Goal: Check status

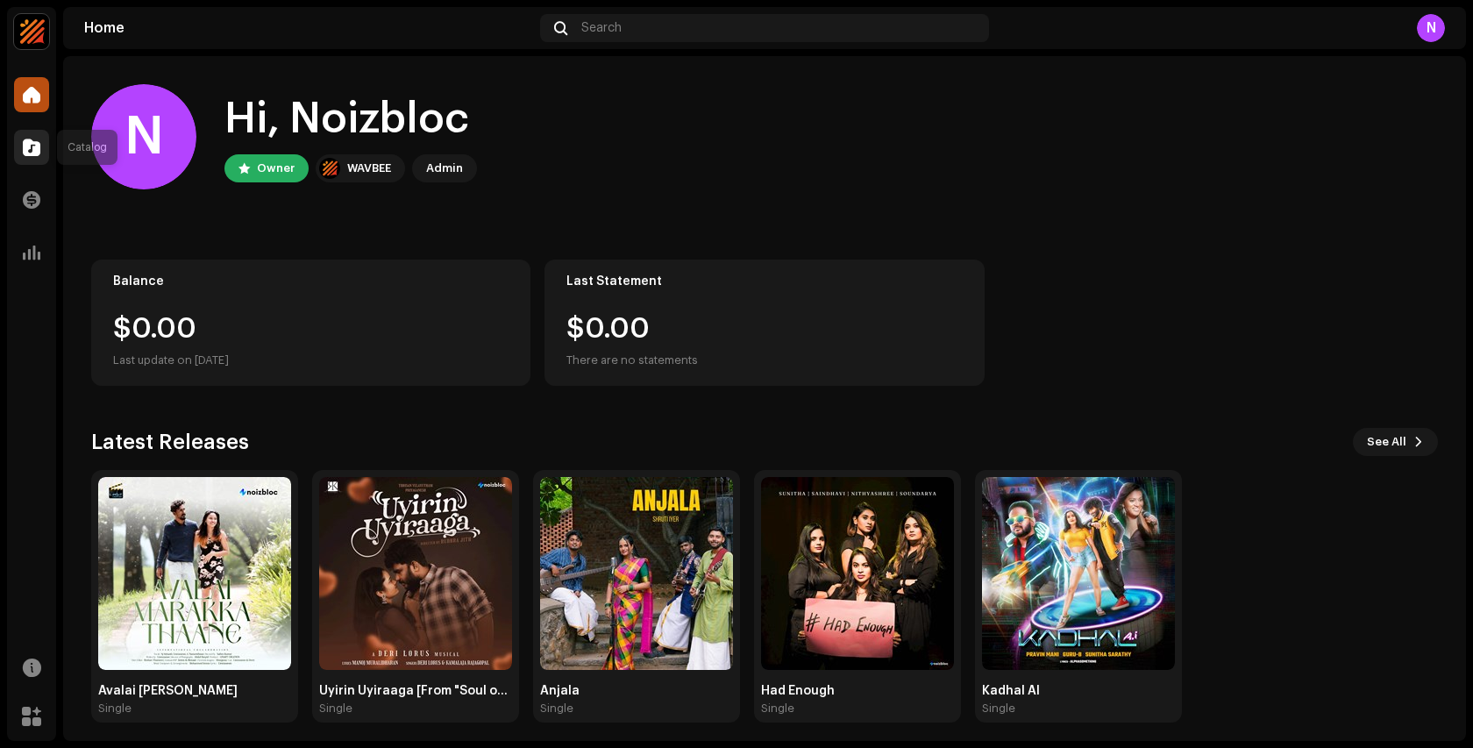
click at [33, 145] on span at bounding box center [32, 147] width 18 height 14
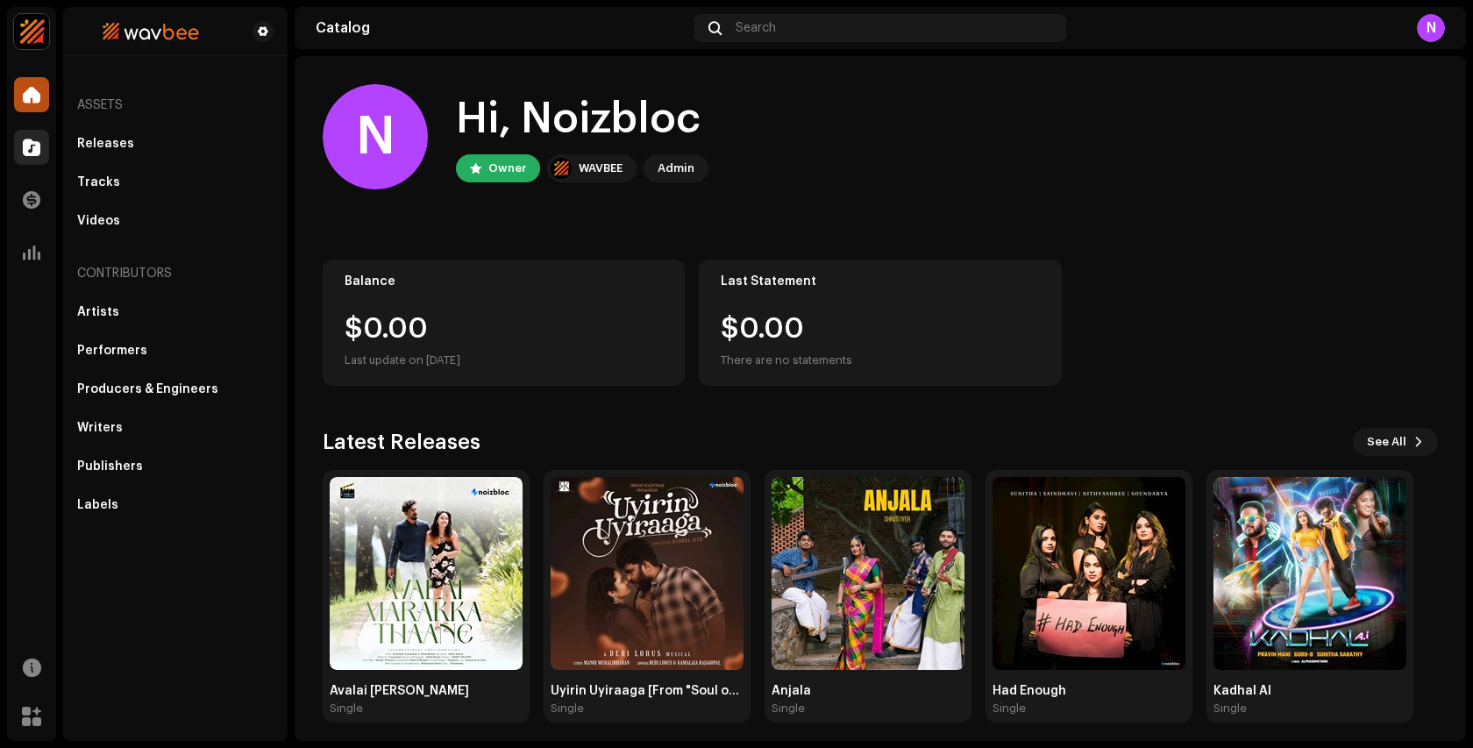
click at [39, 140] on span at bounding box center [32, 147] width 18 height 14
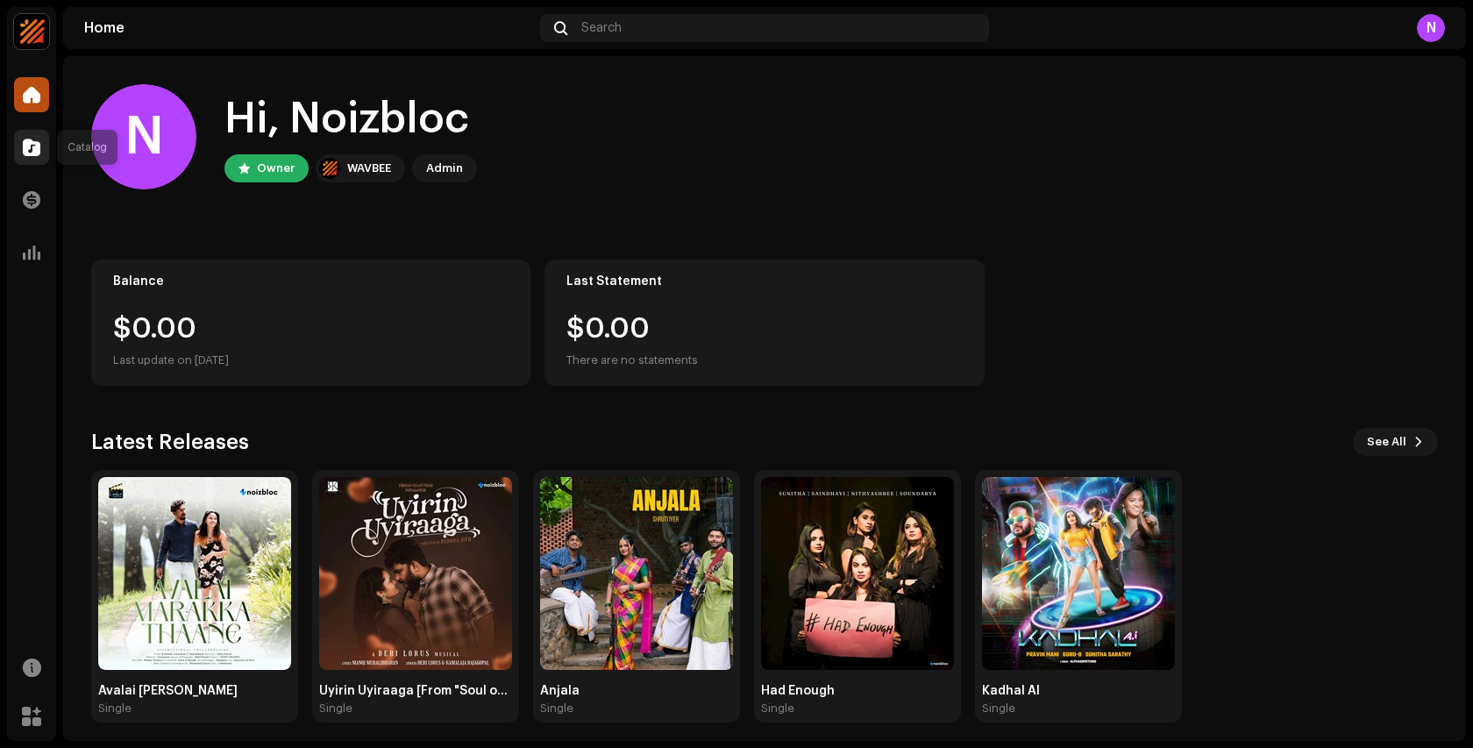
click at [32, 148] on span at bounding box center [32, 147] width 18 height 14
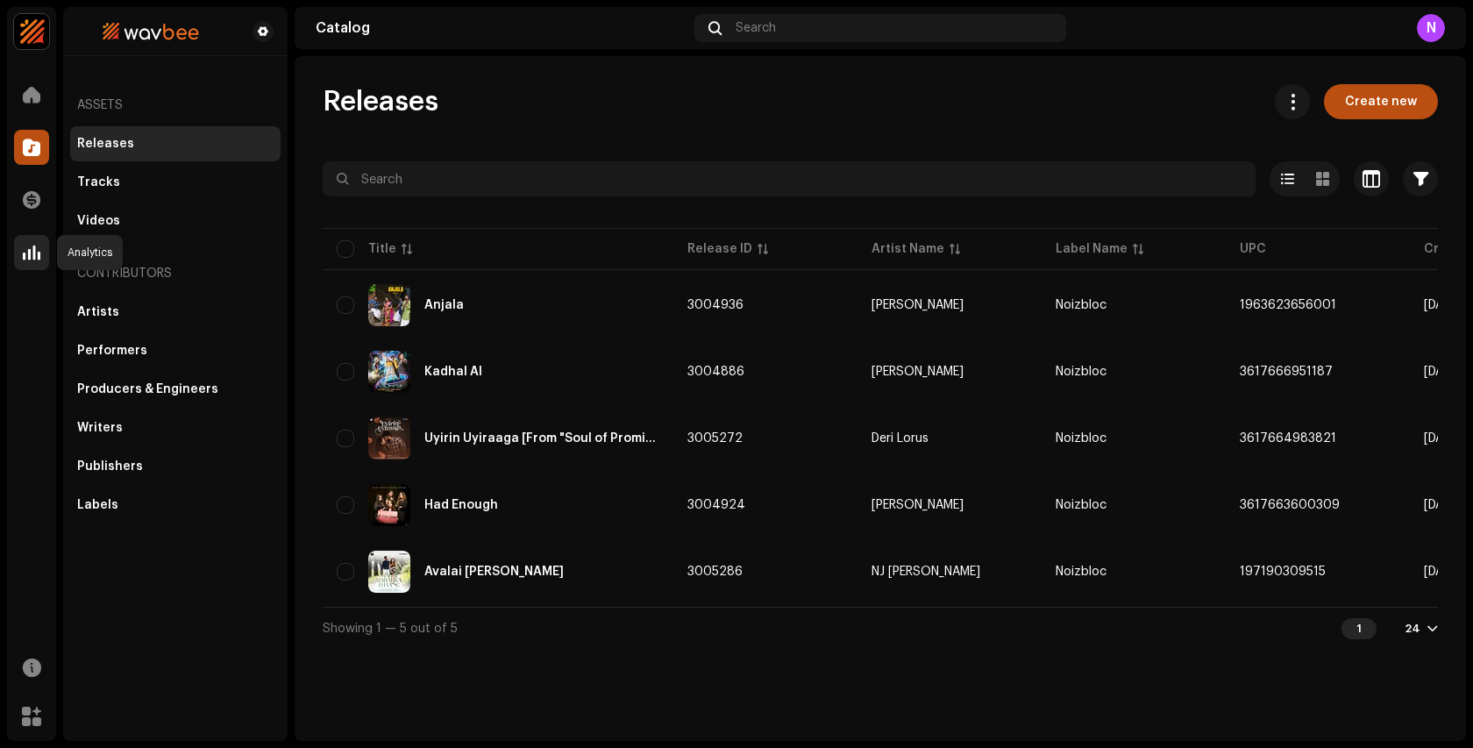
click at [40, 246] on div at bounding box center [31, 252] width 35 height 35
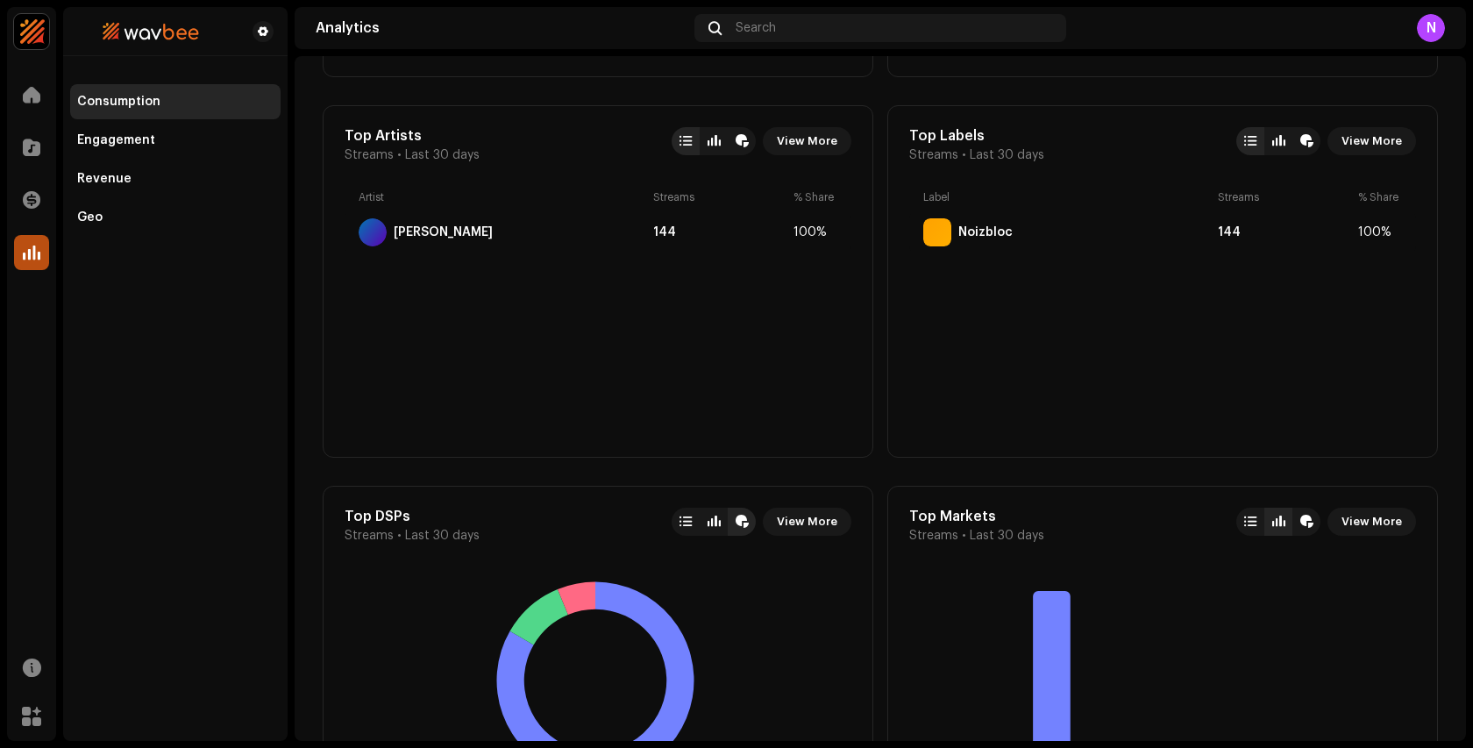
scroll to position [914, 0]
